Goal: Transaction & Acquisition: Purchase product/service

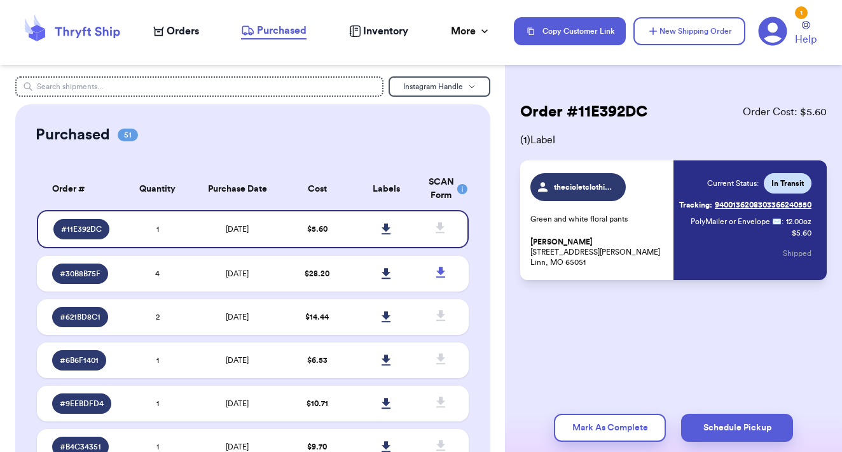
click at [177, 29] on span "Orders" at bounding box center [183, 31] width 32 height 15
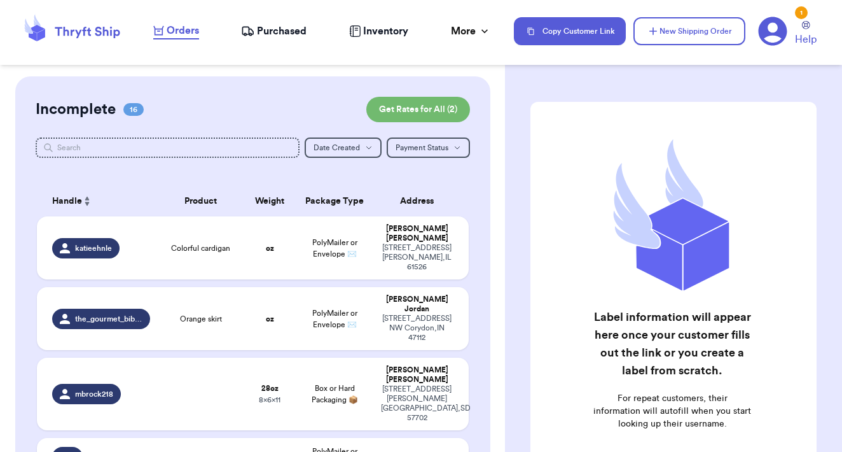
checkbox input "false"
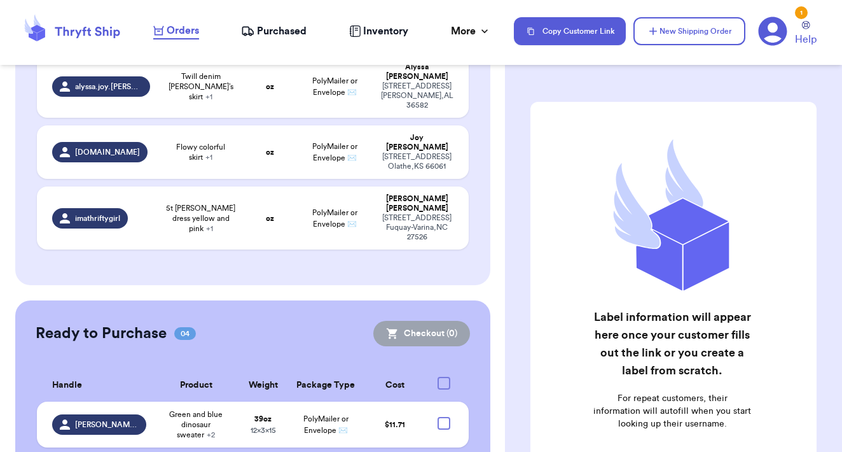
scroll to position [1047, 0]
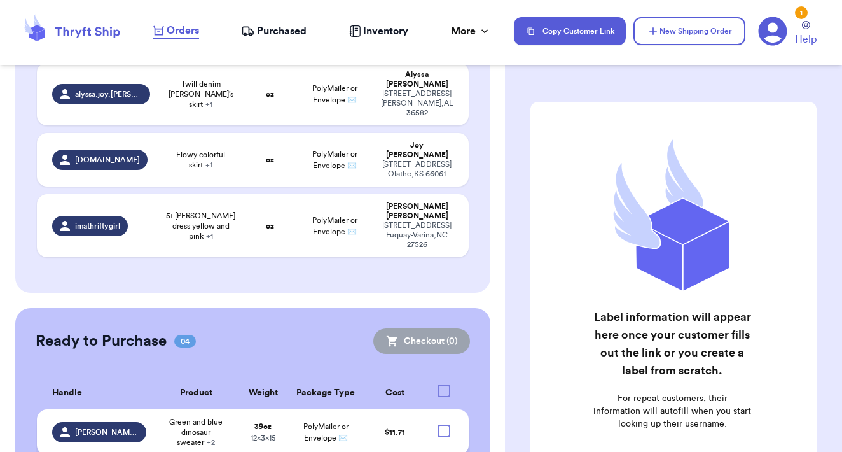
click at [445, 424] on div at bounding box center [444, 430] width 13 height 13
click at [444, 424] on input "checkbox" at bounding box center [443, 424] width 1 height 1
checkbox input "true"
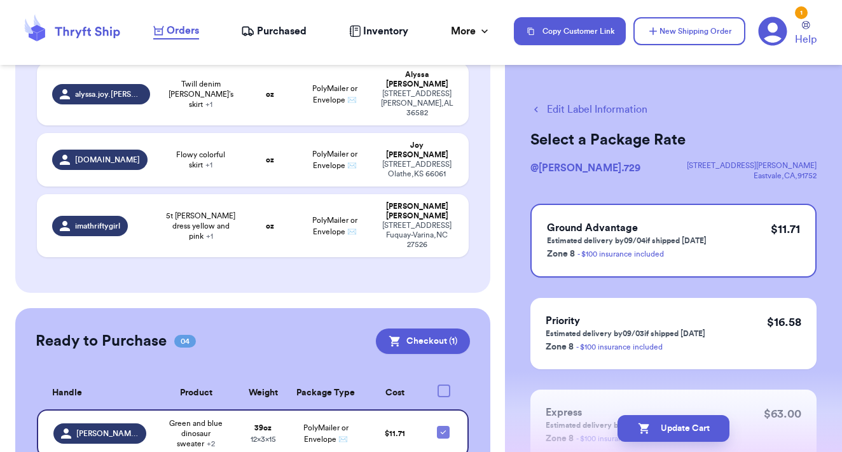
checkbox input "true"
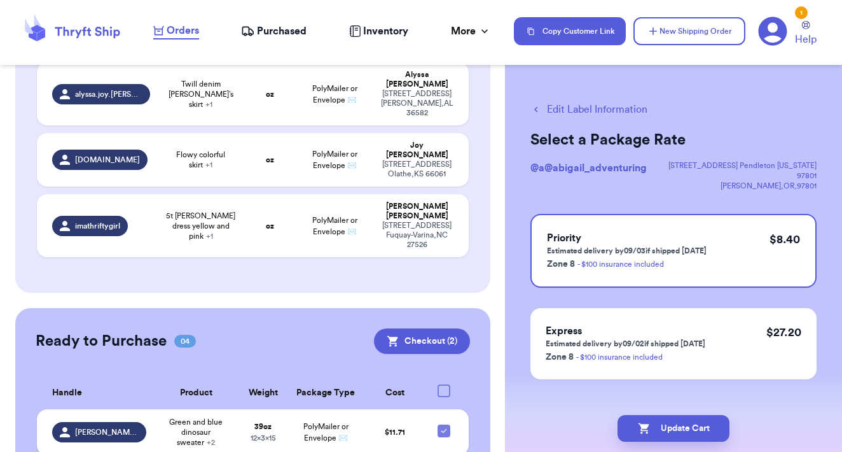
checkbox input "true"
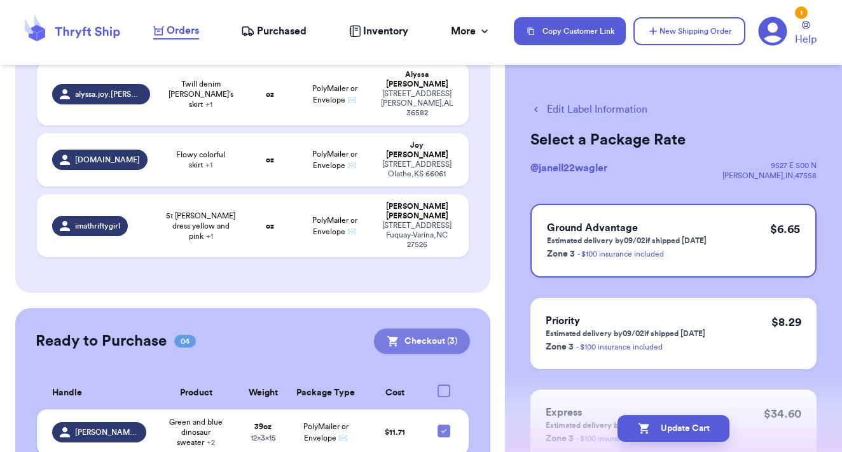
click at [414, 328] on button "Checkout ( 3 )" at bounding box center [422, 340] width 96 height 25
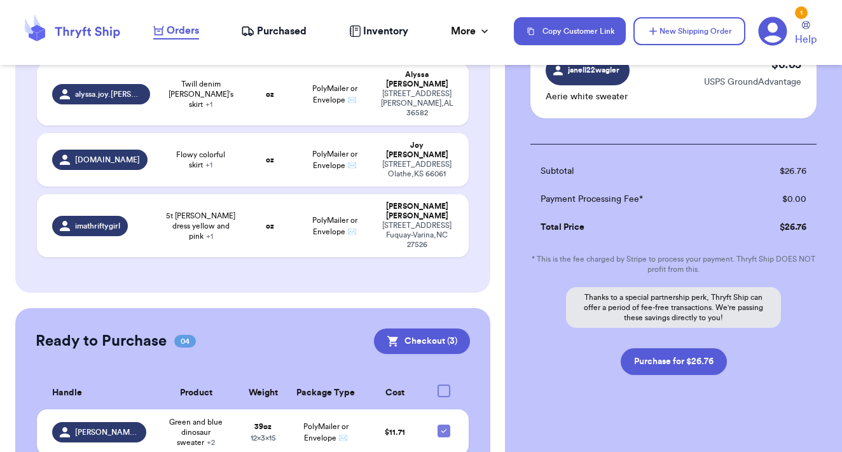
scroll to position [295, 0]
click at [679, 368] on button "Purchase for $26.76" at bounding box center [674, 360] width 106 height 27
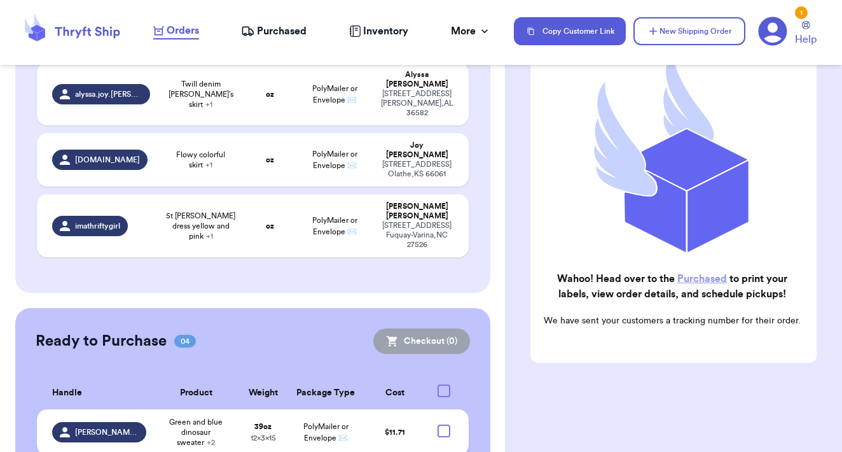
checkbox input "false"
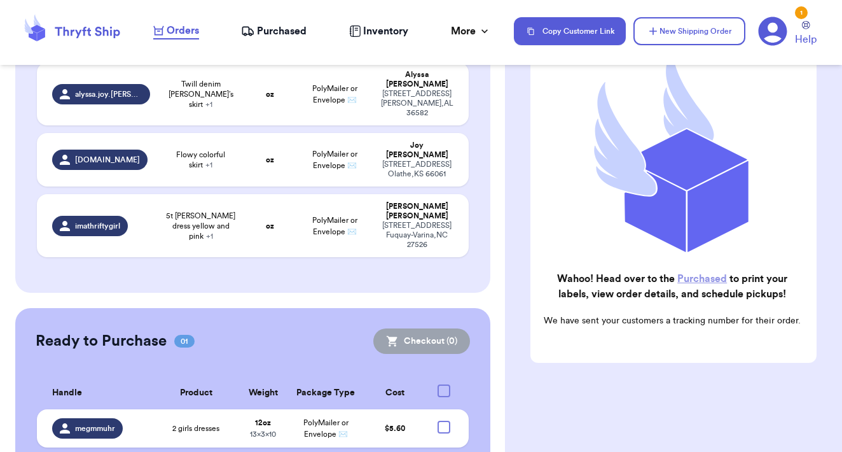
scroll to position [902, 0]
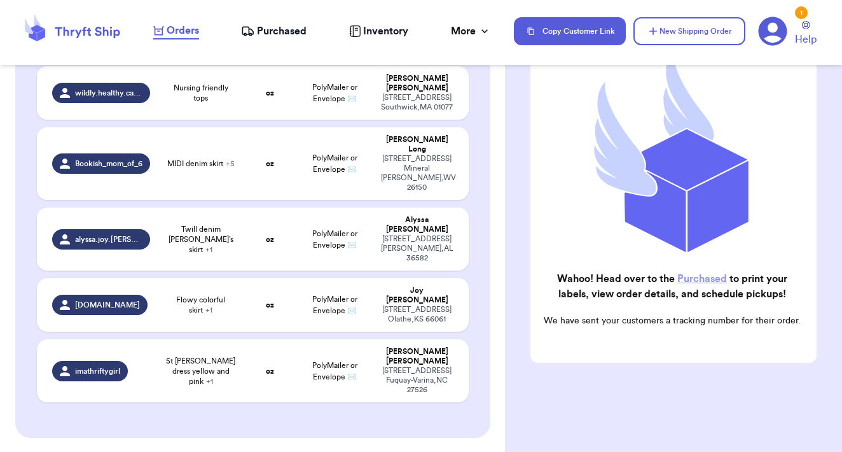
click at [790, 207] on div "Wahoo! Head over to the Purchased to print your labels, view order details, and…" at bounding box center [674, 187] width 286 height 351
click at [693, 282] on link "Purchased" at bounding box center [703, 279] width 50 height 10
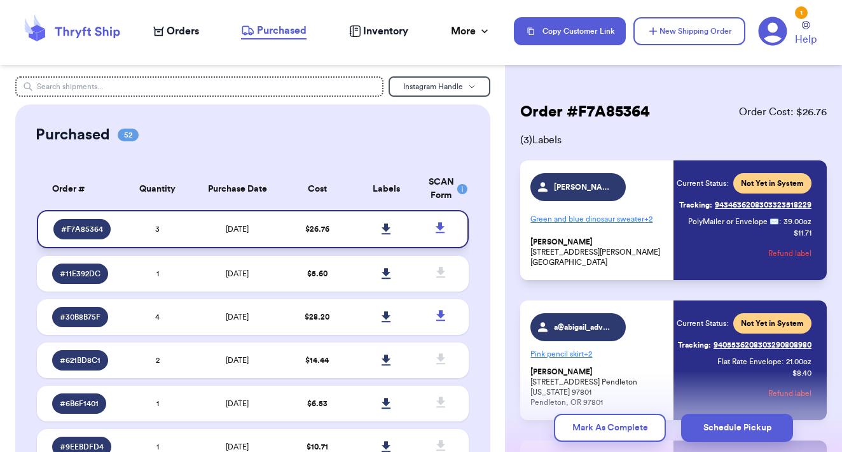
click at [385, 235] on icon at bounding box center [387, 228] width 10 height 11
